Goal: Information Seeking & Learning: Learn about a topic

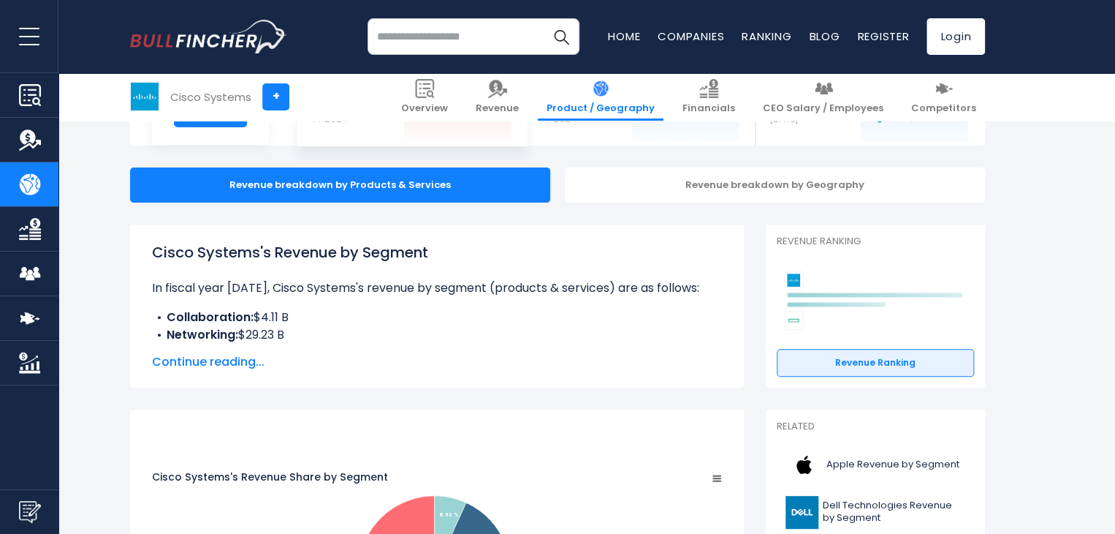
scroll to position [146, 0]
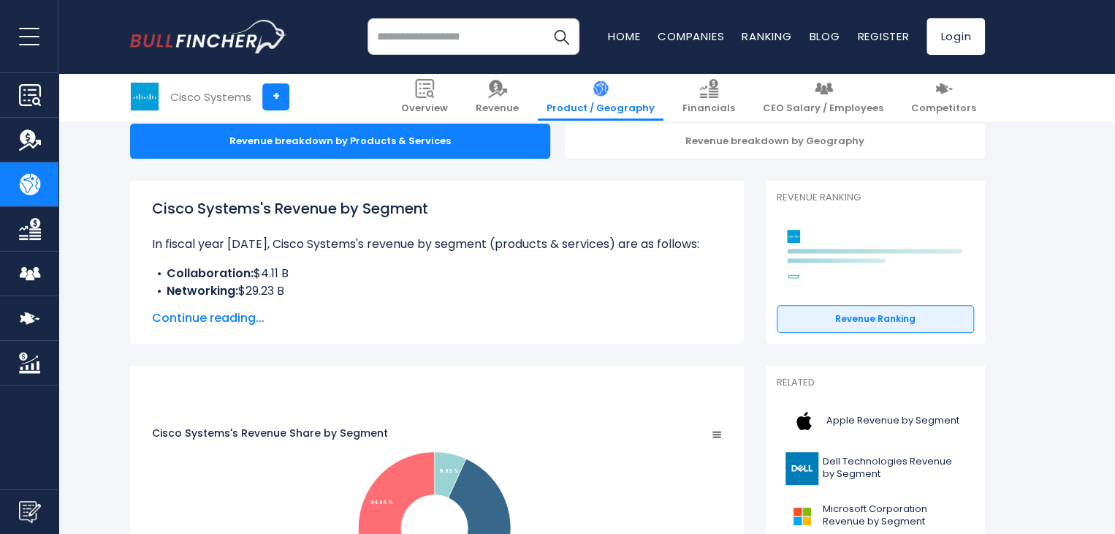
click at [251, 318] on span "Continue reading..." at bounding box center [437, 318] width 570 height 18
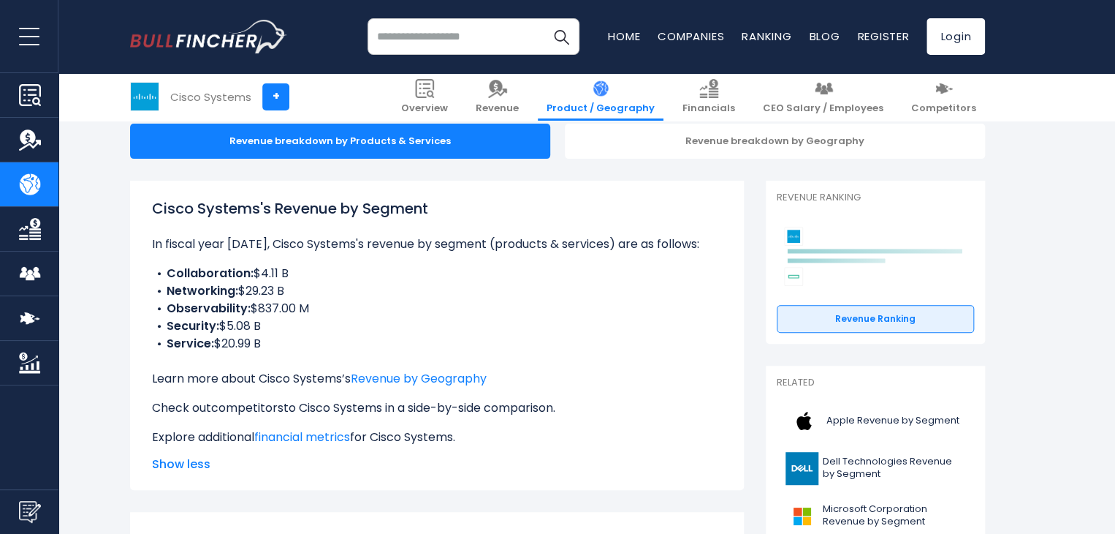
click at [273, 408] on link "competitors" at bounding box center [247, 407] width 72 height 17
click at [953, 111] on span "Competitors" at bounding box center [943, 108] width 65 height 12
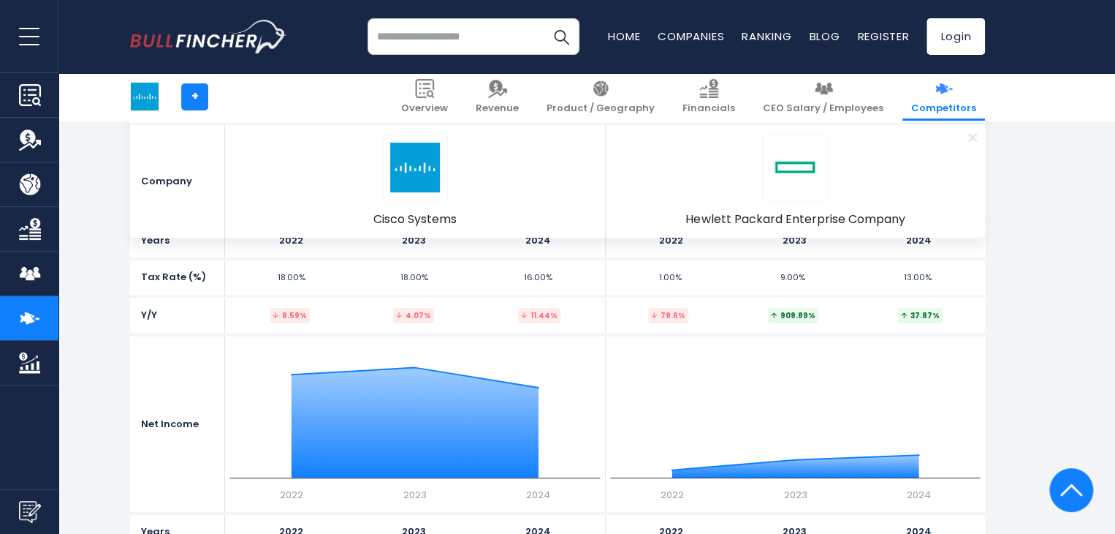
scroll to position [2777, 0]
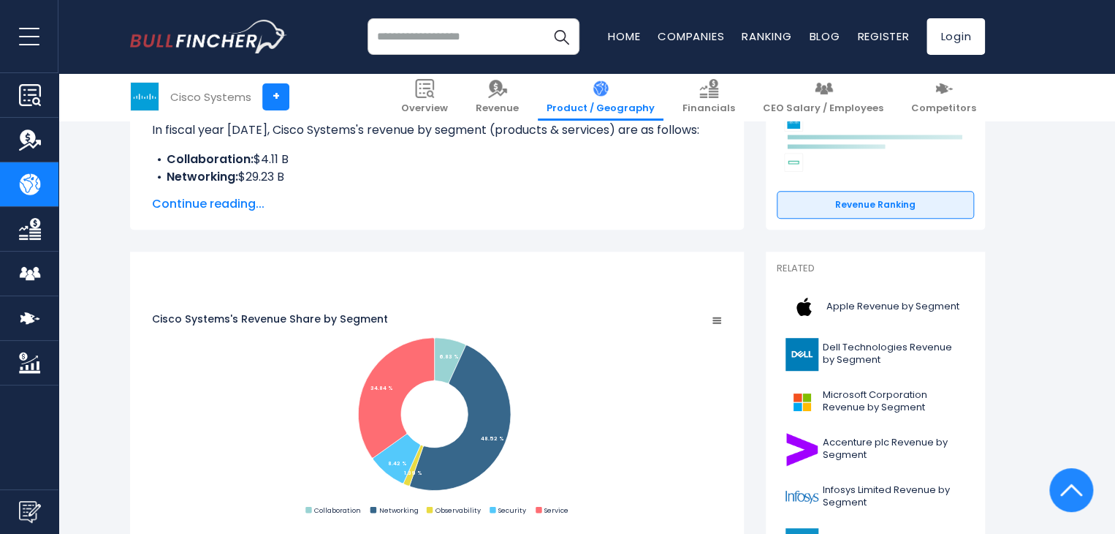
scroll to position [292, 0]
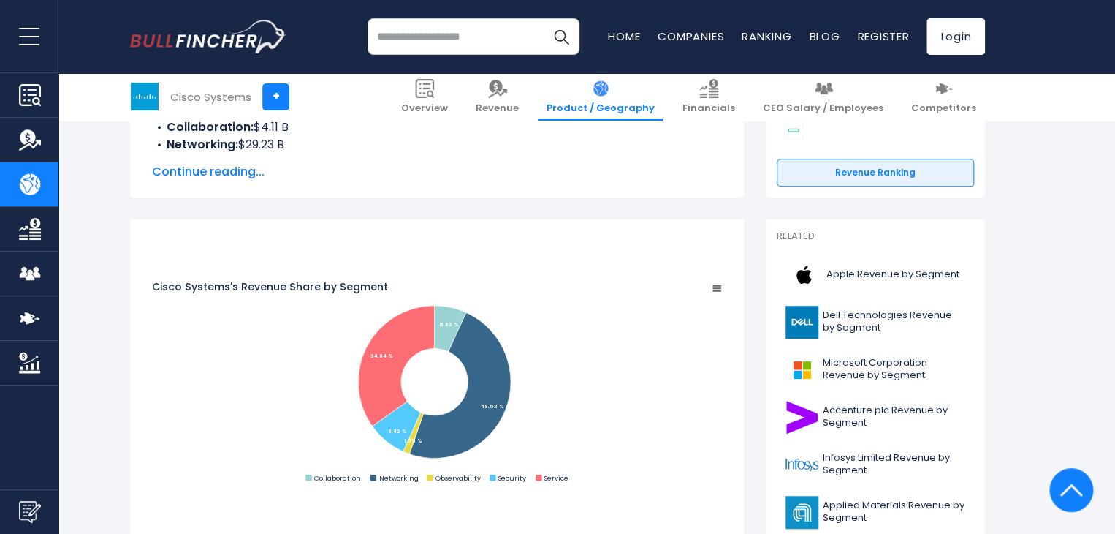
click at [251, 170] on span "Continue reading..." at bounding box center [437, 172] width 570 height 18
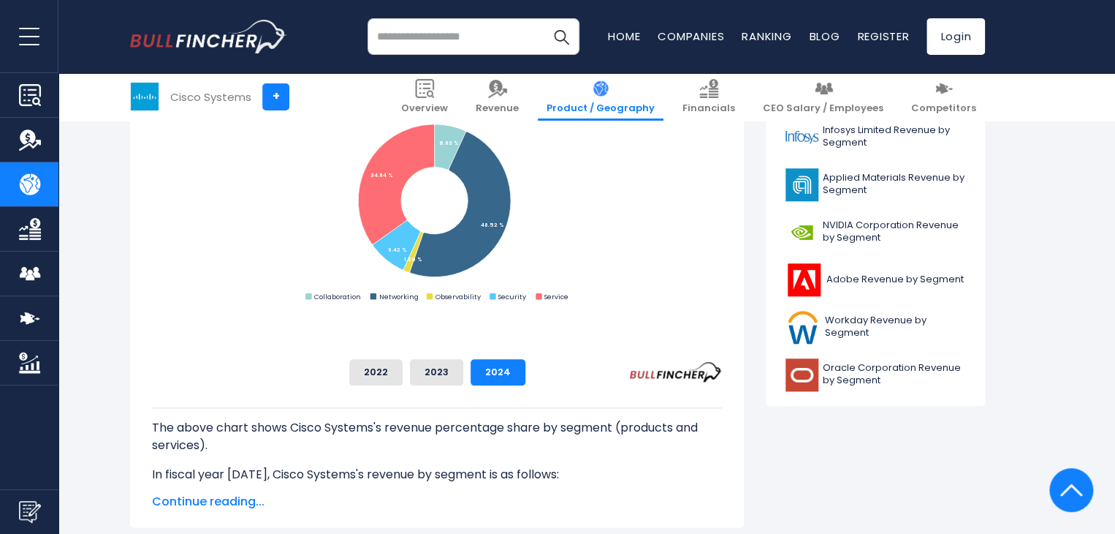
scroll to position [658, 0]
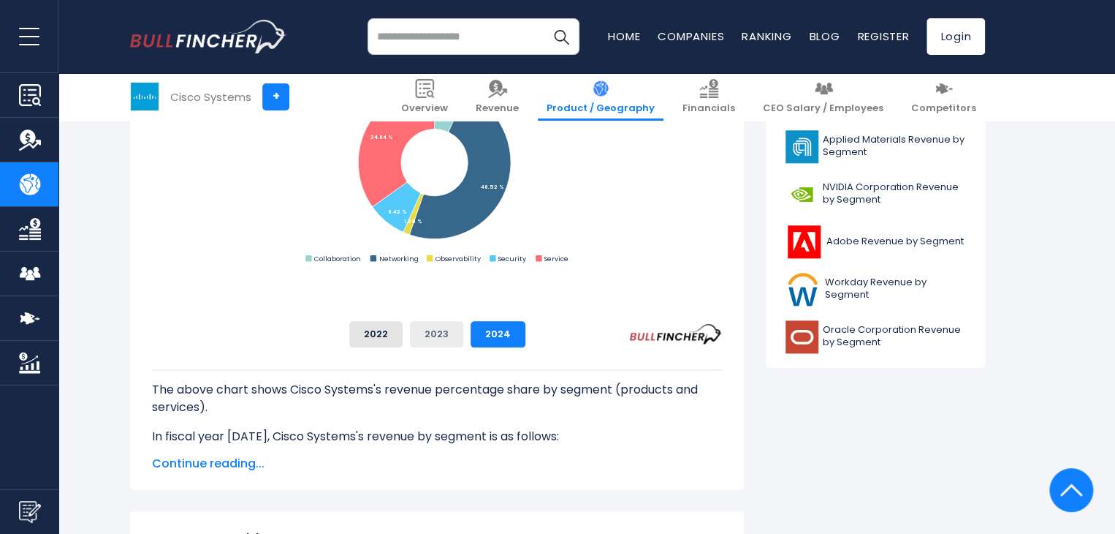
click at [463, 327] on button "2023" at bounding box center [436, 334] width 53 height 26
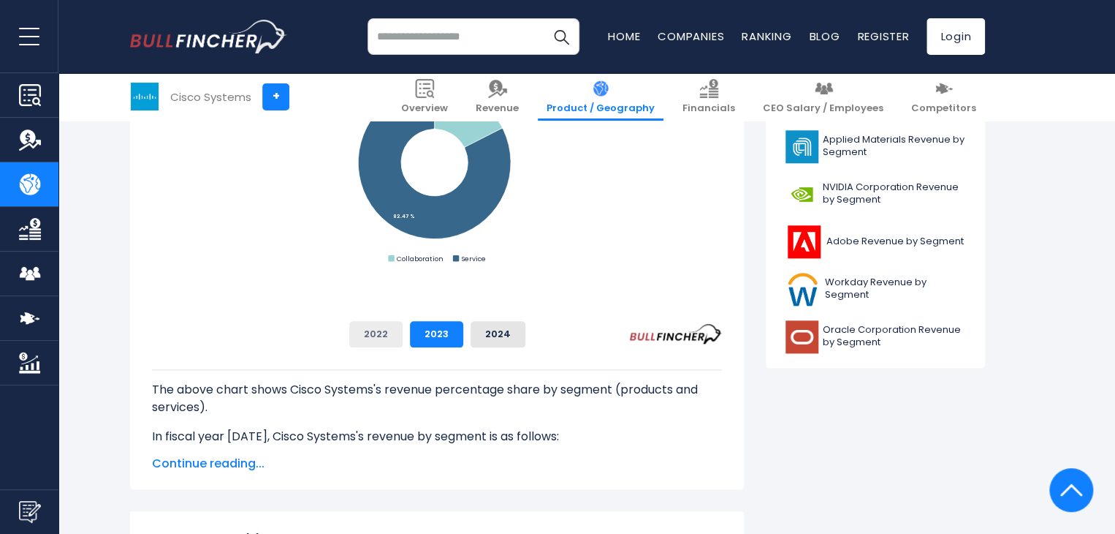
click at [403, 329] on button "2022" at bounding box center [375, 334] width 53 height 26
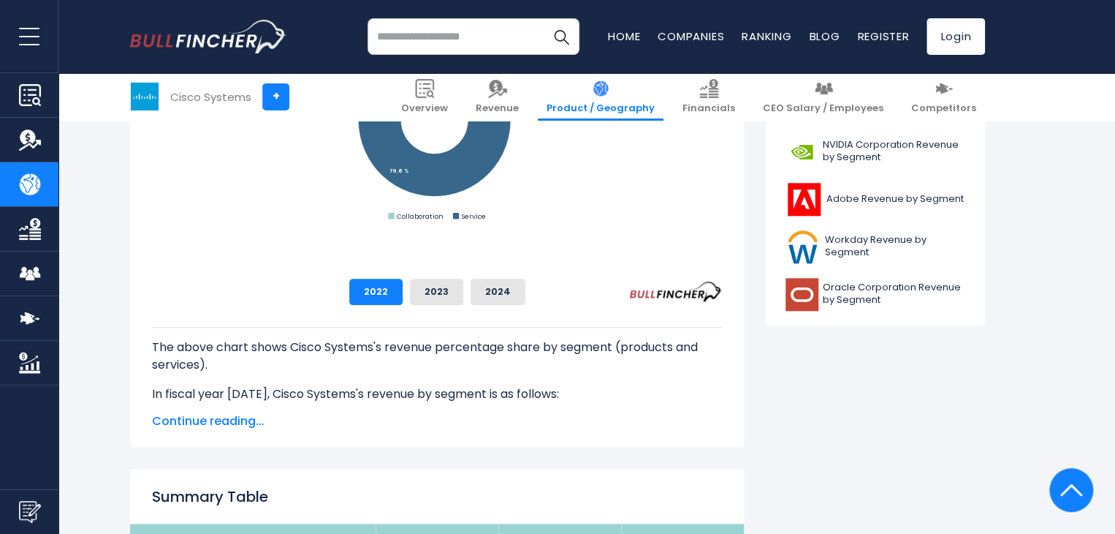
scroll to position [731, 0]
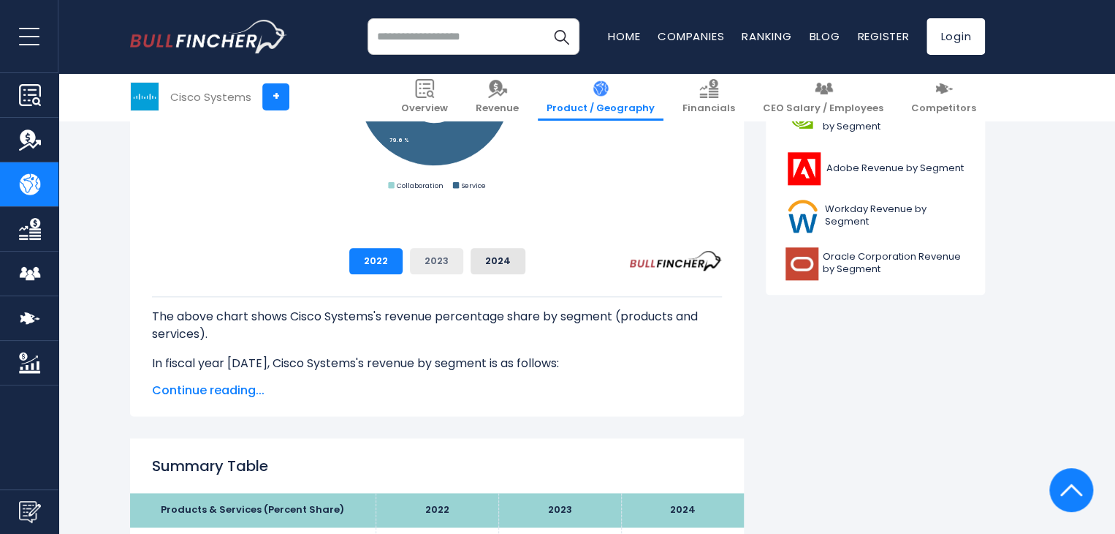
click at [463, 262] on button "2023" at bounding box center [436, 261] width 53 height 26
click at [525, 265] on button "2024" at bounding box center [498, 261] width 55 height 26
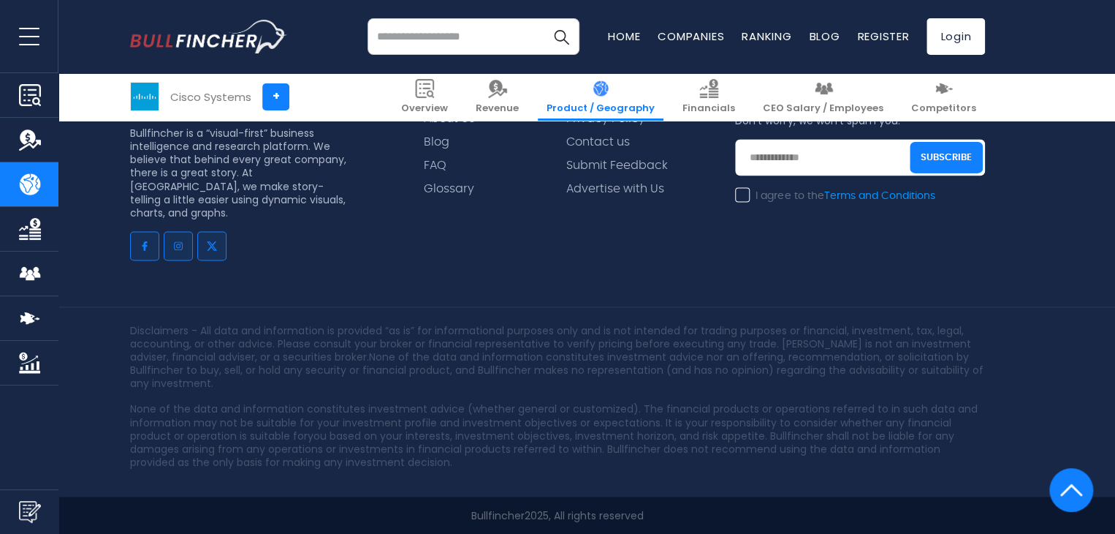
scroll to position [4093, 0]
